Goal: Navigation & Orientation: Find specific page/section

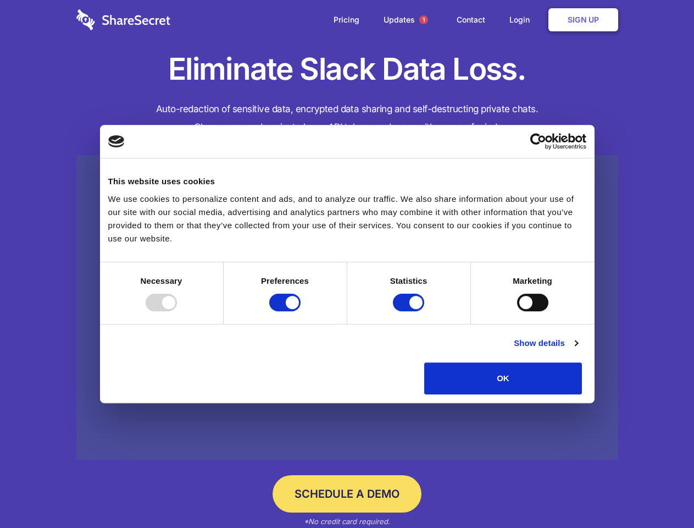
click at [177, 311] on div at bounding box center [161, 303] width 31 height 18
click at [301, 311] on input "Preferences" at bounding box center [284, 303] width 31 height 18
checkbox input "false"
click at [410, 311] on input "Statistics" at bounding box center [408, 303] width 31 height 18
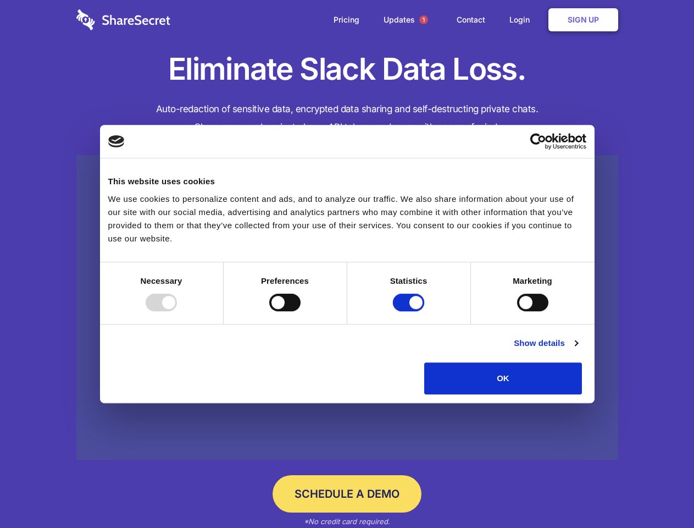
checkbox input "false"
click at [517, 311] on input "Marketing" at bounding box center [532, 303] width 31 height 18
checkbox input "true"
click at [578, 350] on link "Show details" at bounding box center [546, 342] width 64 height 13
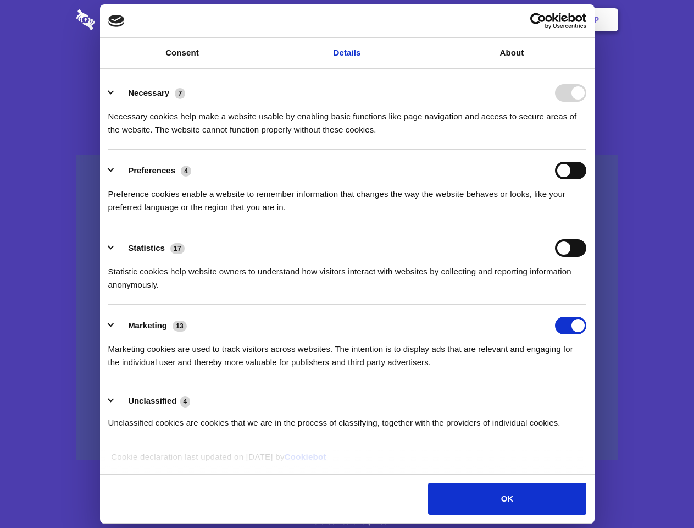
click at [587, 150] on li "Necessary 7 Necessary cookies help make a website usable by enabling basic func…" at bounding box center [347, 111] width 478 height 78
click at [423, 20] on span "1" at bounding box center [423, 19] width 9 height 9
